Goal: Transaction & Acquisition: Download file/media

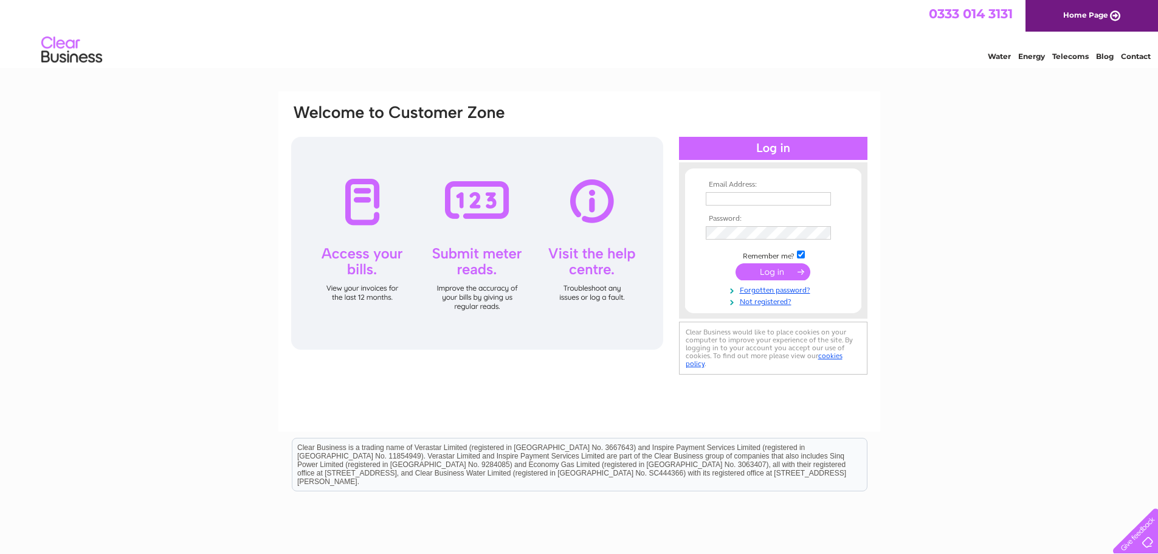
type input "rhea@myecosolution.com"
click at [763, 274] on input "submit" at bounding box center [772, 271] width 75 height 17
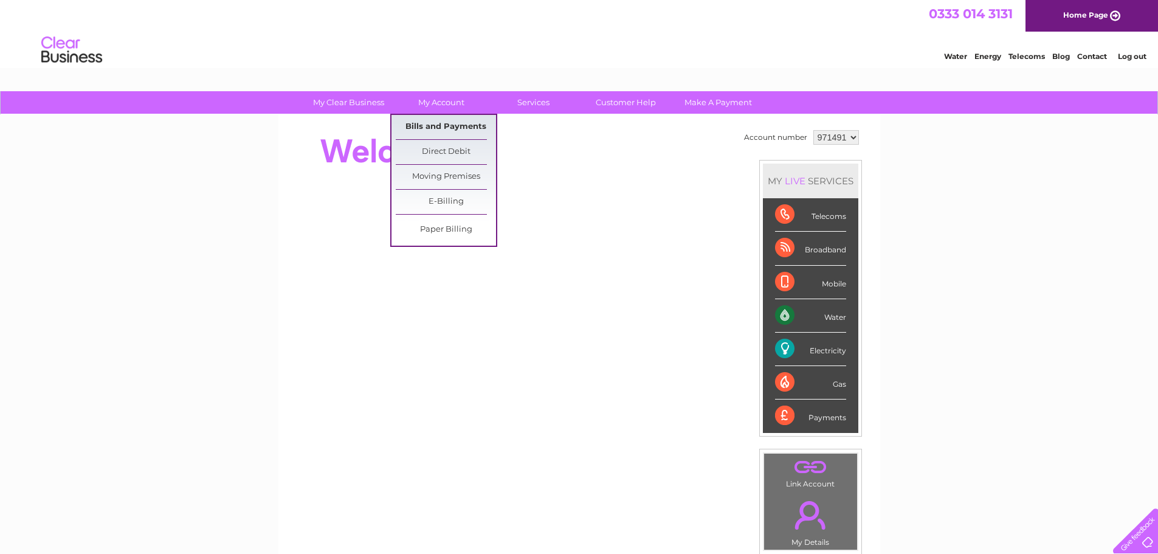
click at [433, 130] on link "Bills and Payments" at bounding box center [446, 127] width 100 height 24
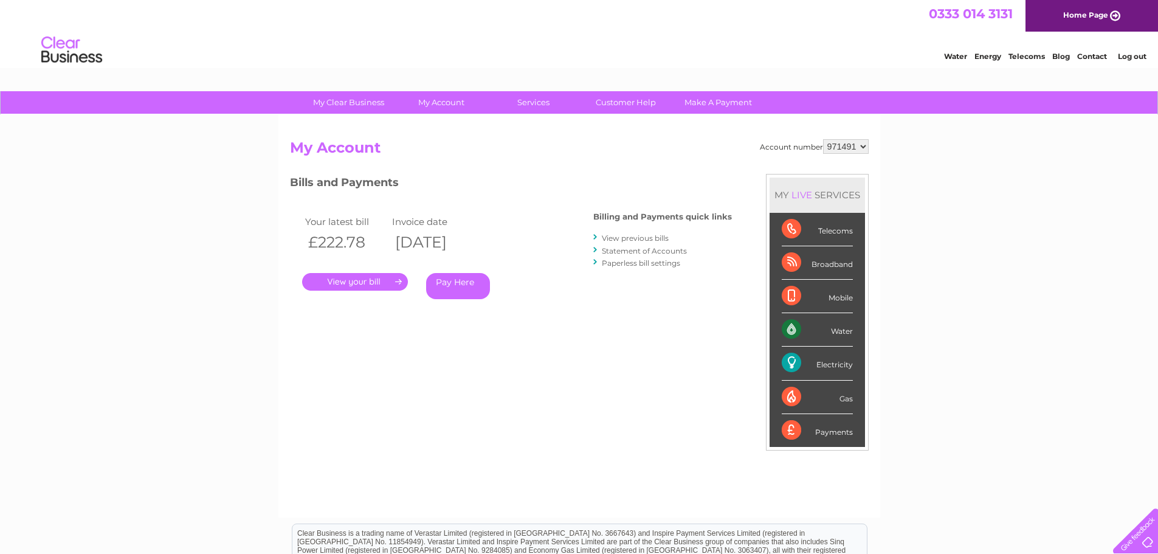
click at [328, 278] on link "." at bounding box center [355, 282] width 106 height 18
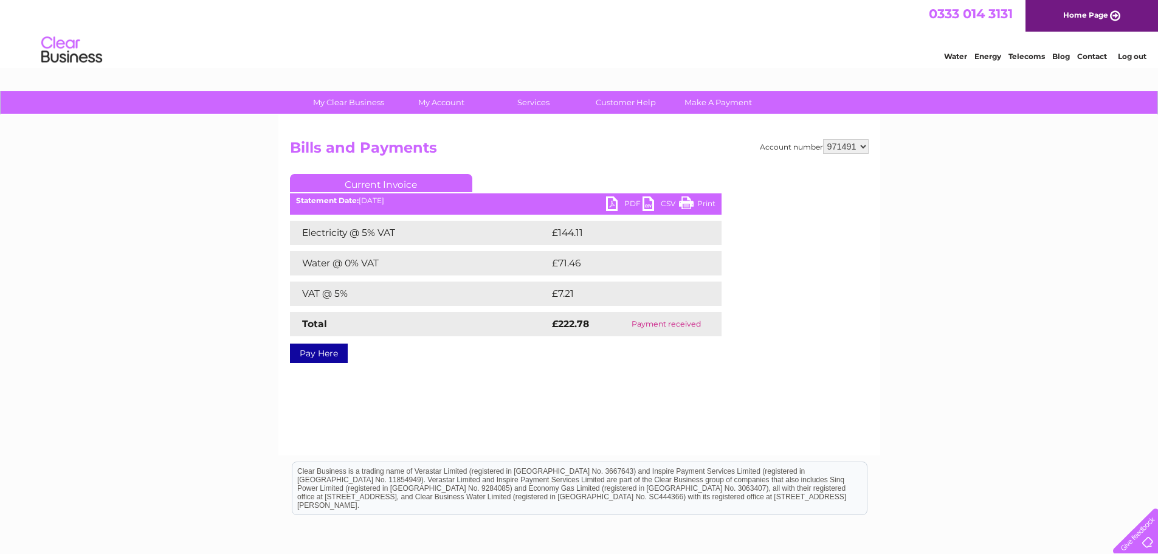
drag, startPoint x: 624, startPoint y: 201, endPoint x: 577, endPoint y: 204, distance: 47.5
click at [625, 201] on link "PDF" at bounding box center [624, 205] width 36 height 18
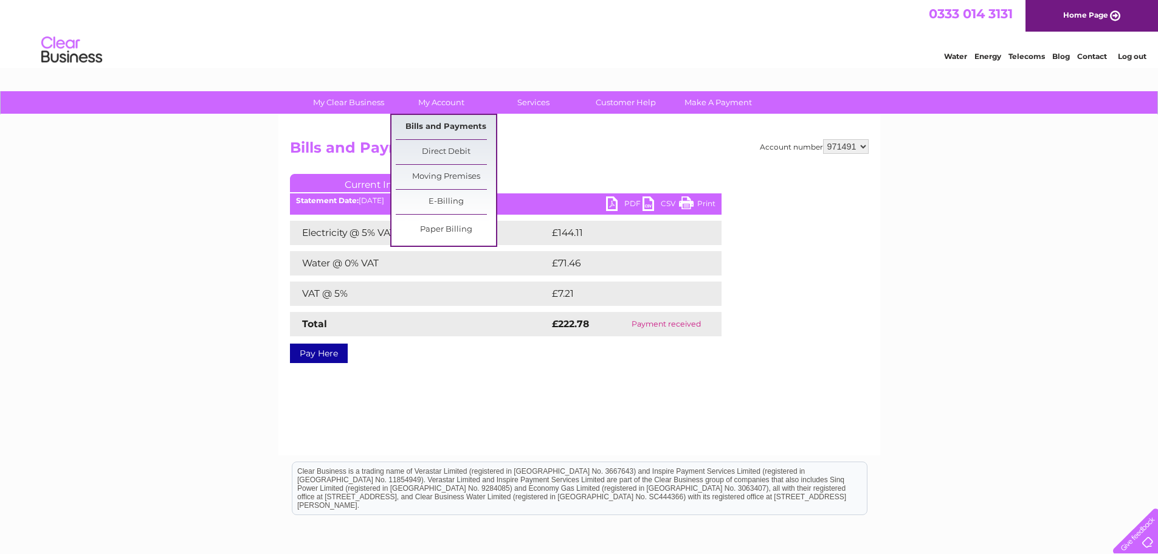
click at [441, 123] on link "Bills and Payments" at bounding box center [446, 127] width 100 height 24
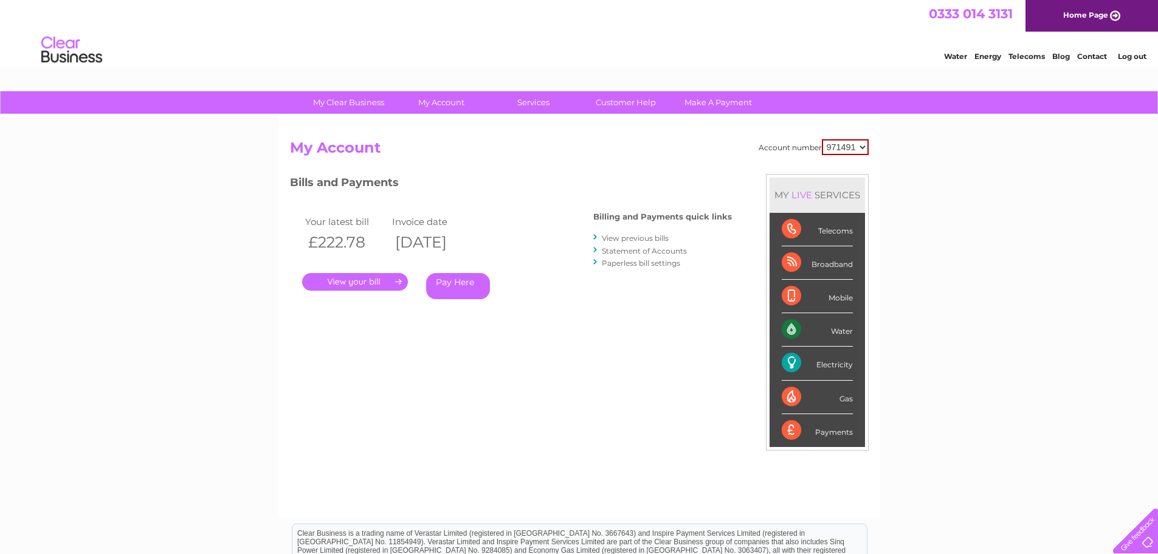
click at [647, 237] on link "View previous bills" at bounding box center [635, 237] width 67 height 9
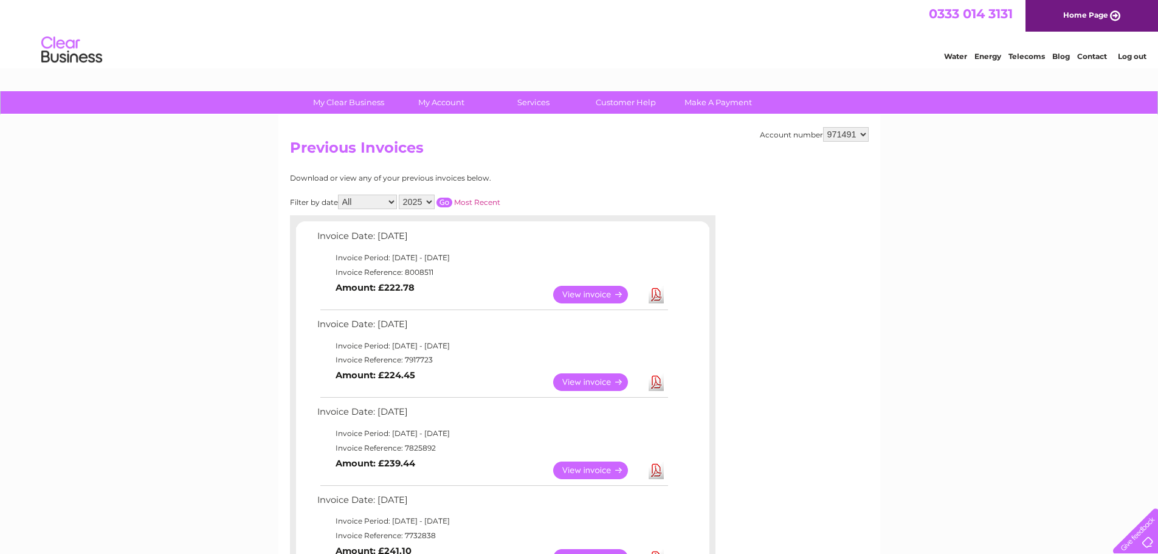
click at [656, 471] on link "Download" at bounding box center [656, 470] width 15 height 18
click at [657, 380] on link "Download" at bounding box center [656, 382] width 15 height 18
